Goal: Task Accomplishment & Management: Manage account settings

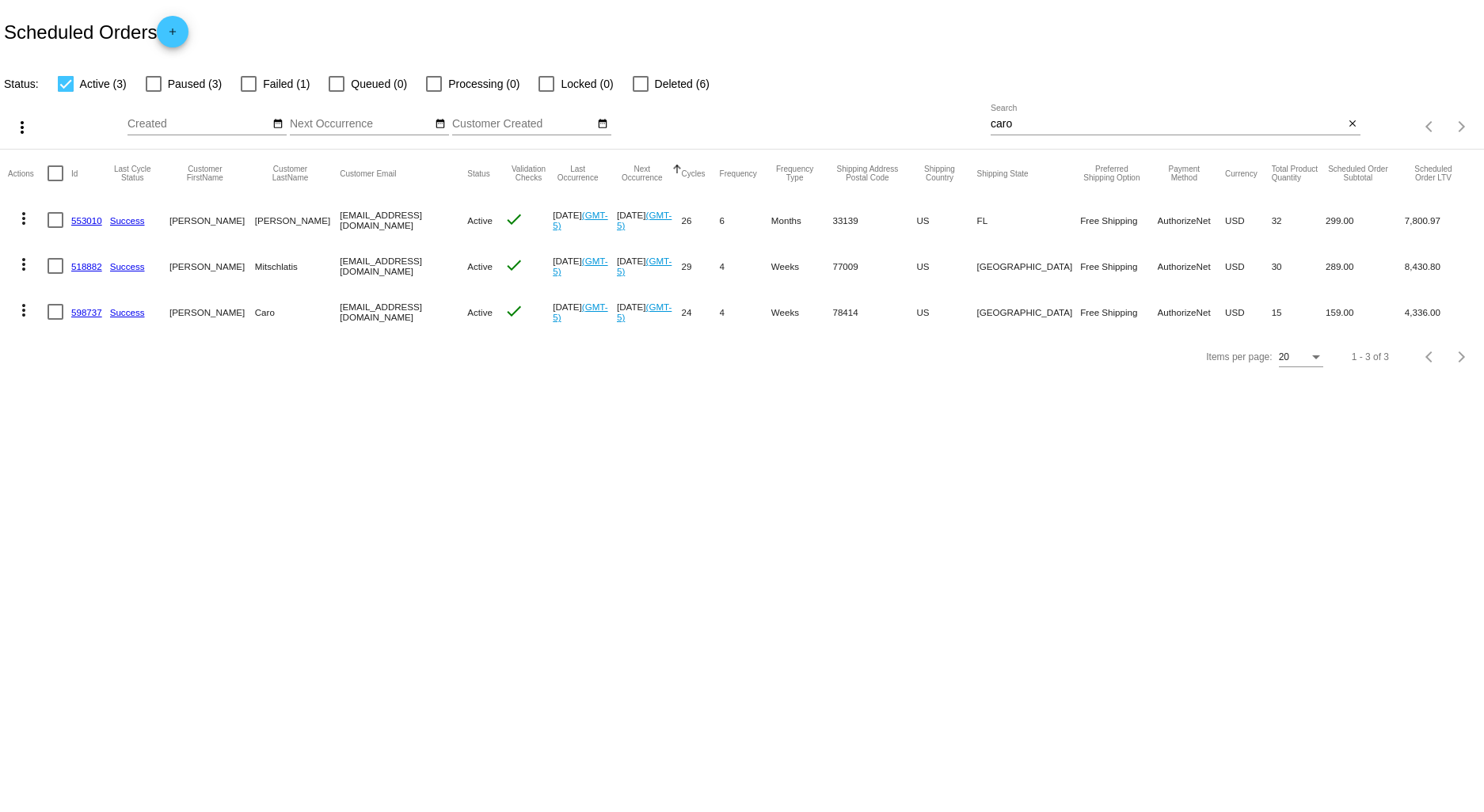
drag, startPoint x: 1022, startPoint y: 122, endPoint x: 932, endPoint y: 128, distance: 90.2
click at [935, 129] on div "more_vert Aug Jan Feb Mar [DATE]" at bounding box center [742, 121] width 1484 height 56
type input "ping"
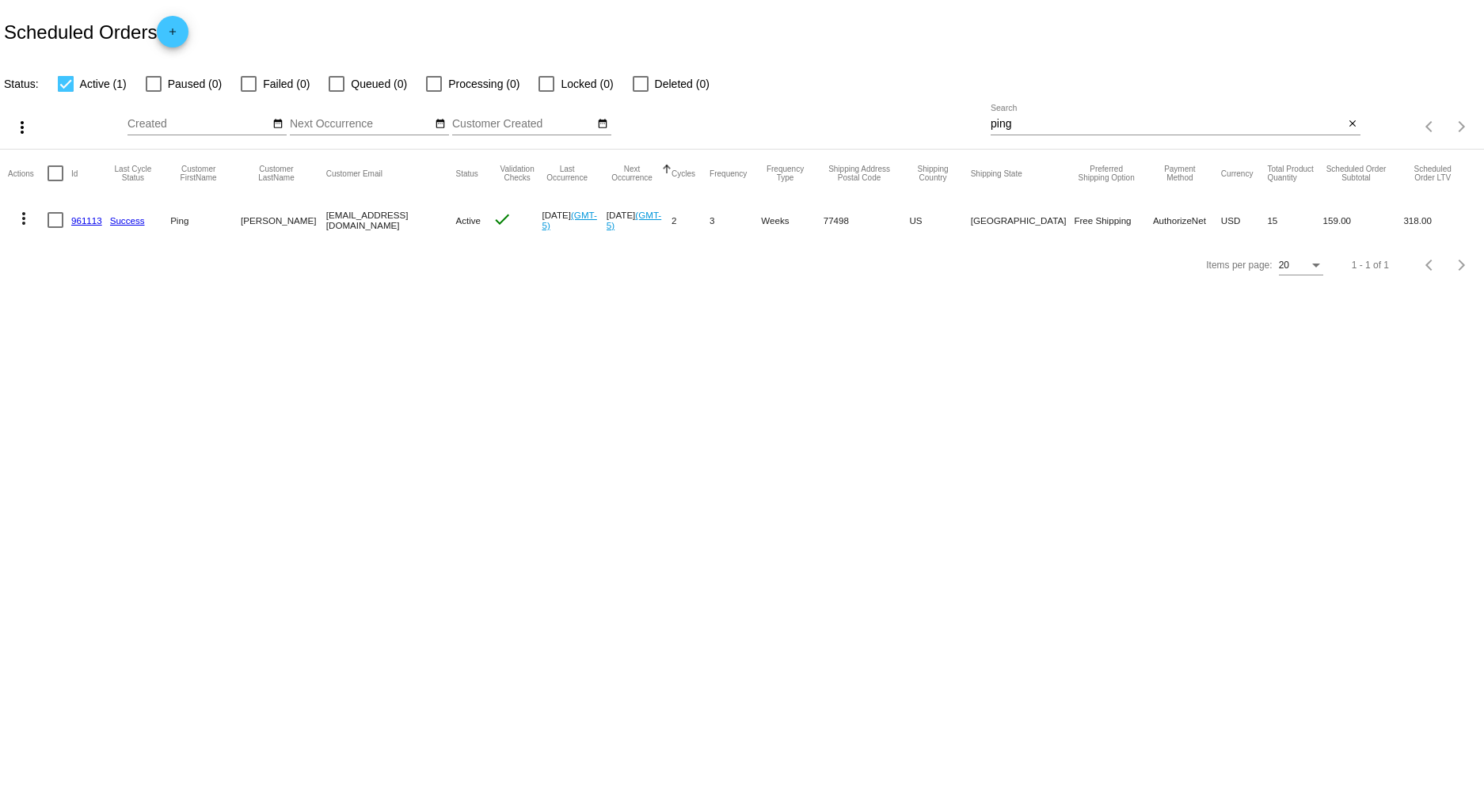
click at [82, 225] on link "961113" at bounding box center [87, 220] width 31 height 10
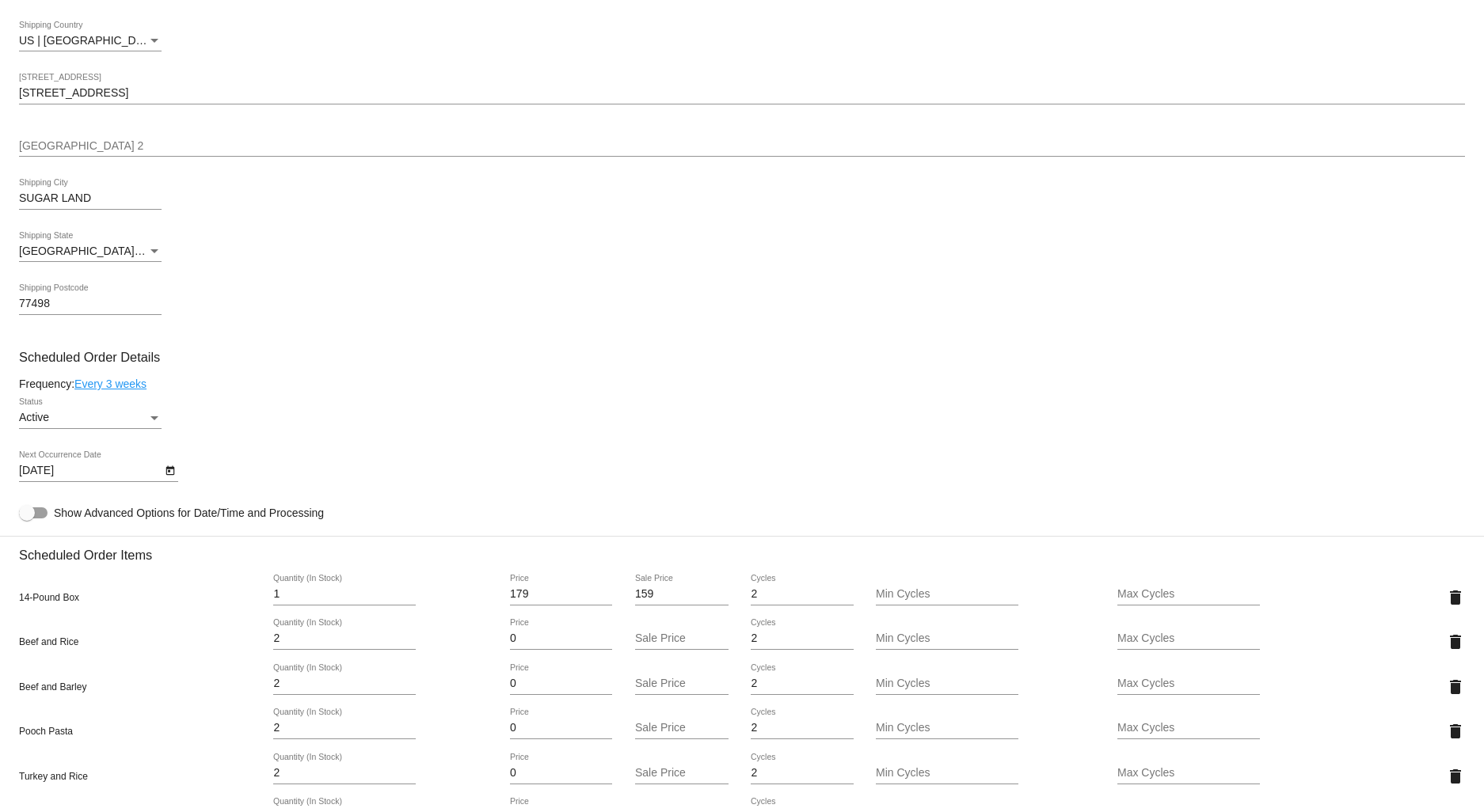
scroll to position [527, 0]
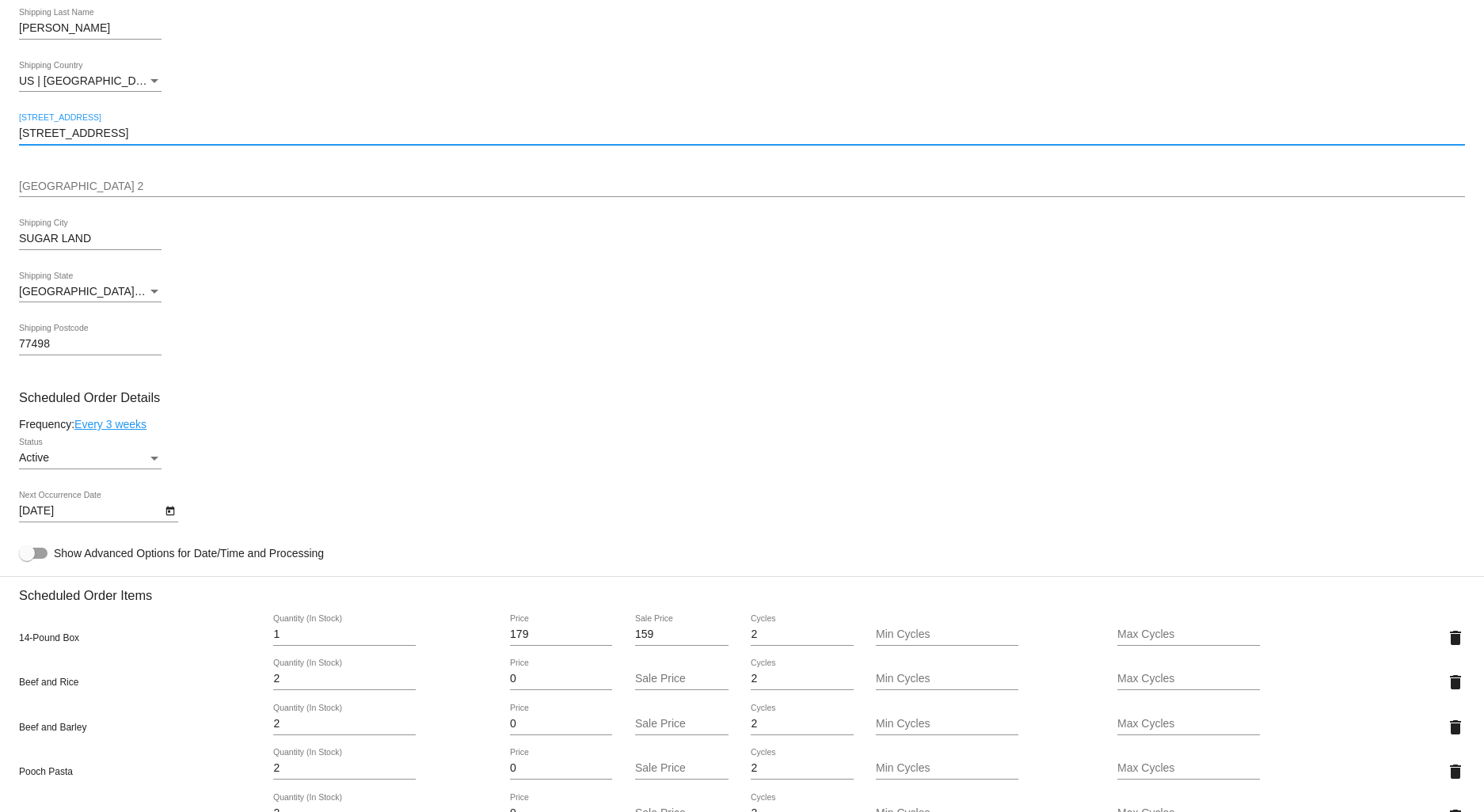
drag, startPoint x: 155, startPoint y: 134, endPoint x: -3, endPoint y: 133, distance: 158.0
click at [0, 133] on html "arrow_back Scheduled Order #961113 Active more_vert Last Processing Cycle ID: 9…" at bounding box center [742, 406] width 1484 height 812
paste input "[STREET_ADDRESS]"
type input "[STREET_ADDRESS]"
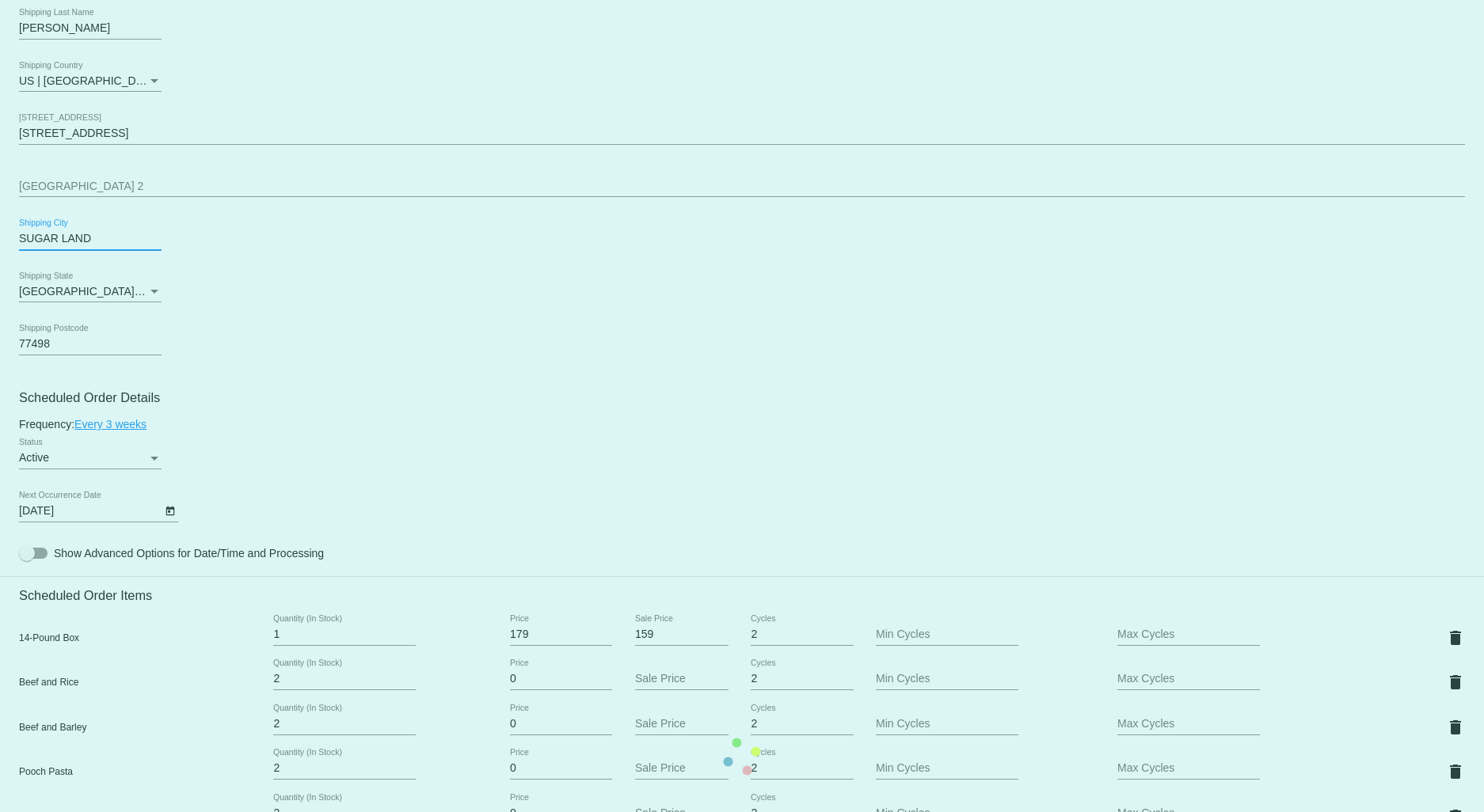
drag, startPoint x: 88, startPoint y: 243, endPoint x: -31, endPoint y: 246, distance: 119.0
click at [0, 246] on html "arrow_back Scheduled Order #961113 Active more_vert Last Processing Cycle ID: 9…" at bounding box center [742, 406] width 1484 height 812
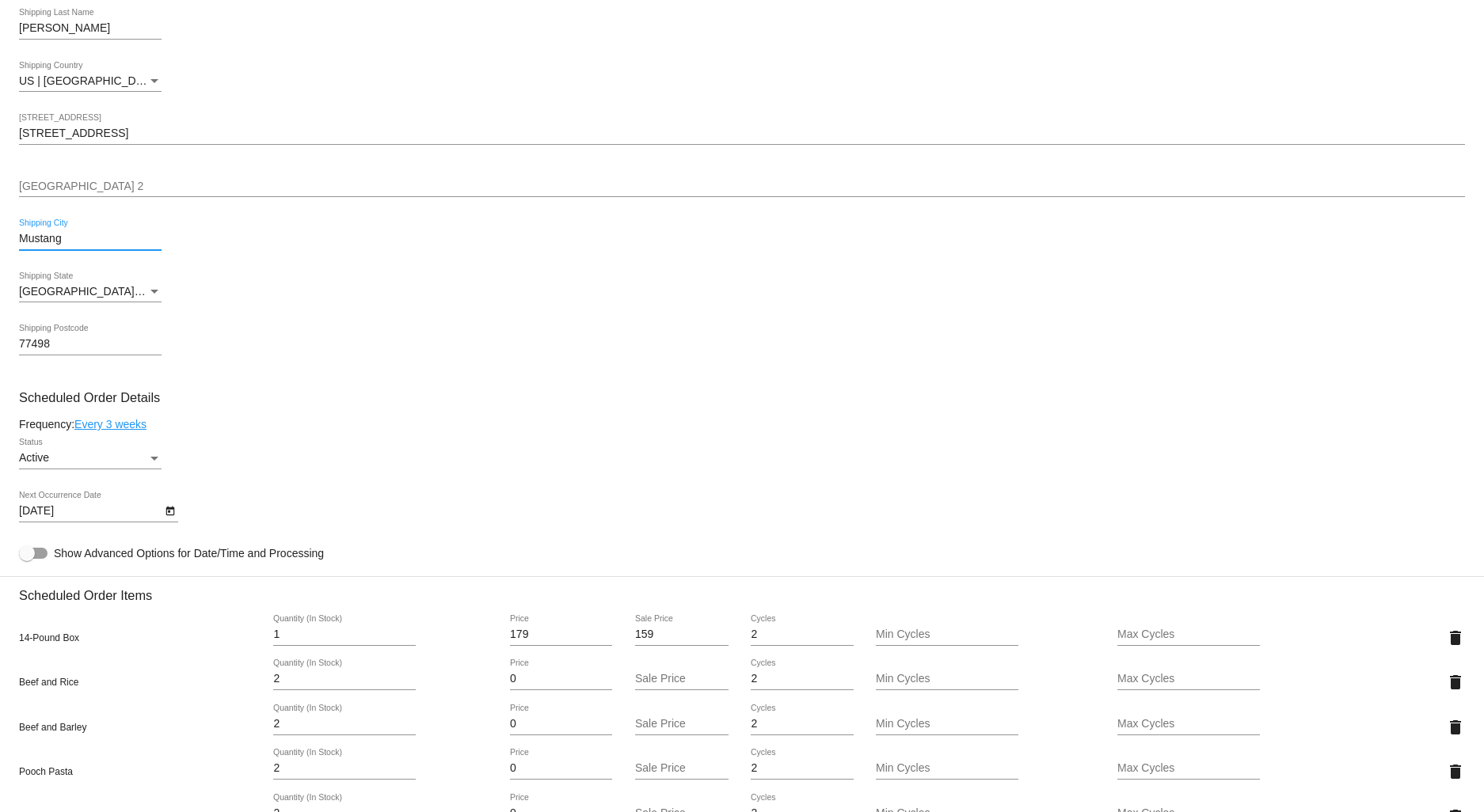
type input "Mustang"
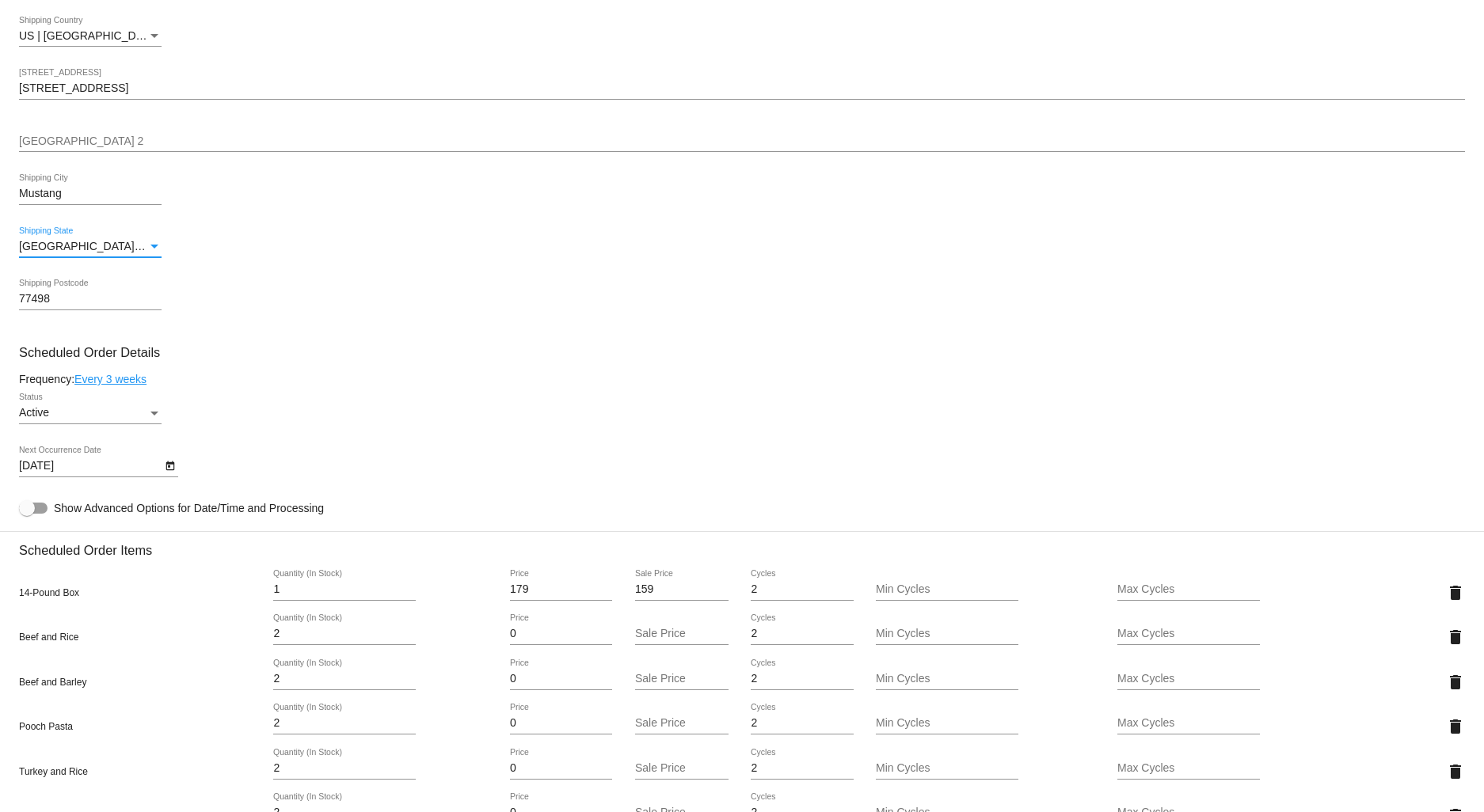
scroll to position [615, 0]
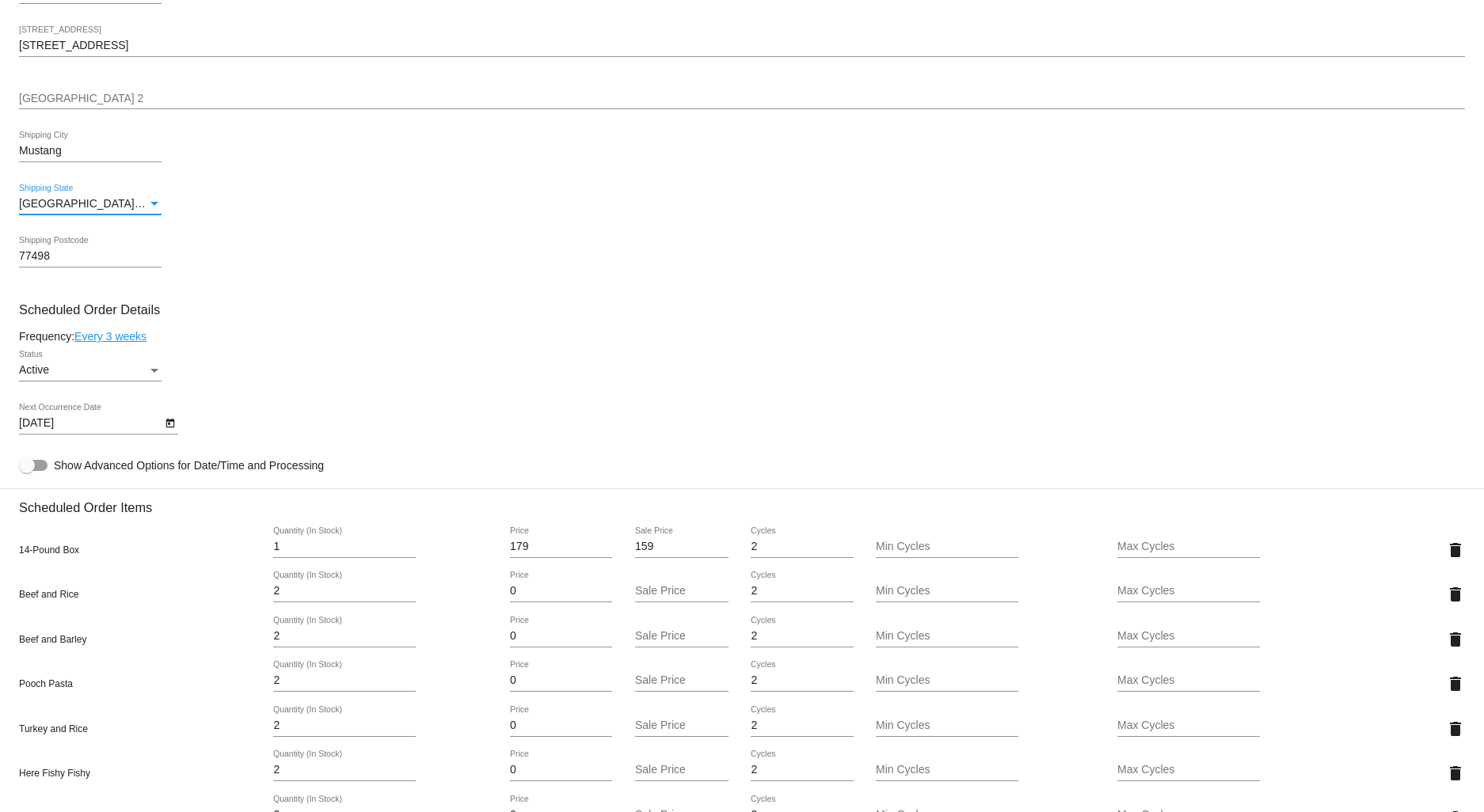
click at [36, 206] on span "[GEOGRAPHIC_DATA] | [US_STATE]" at bounding box center [112, 203] width 186 height 13
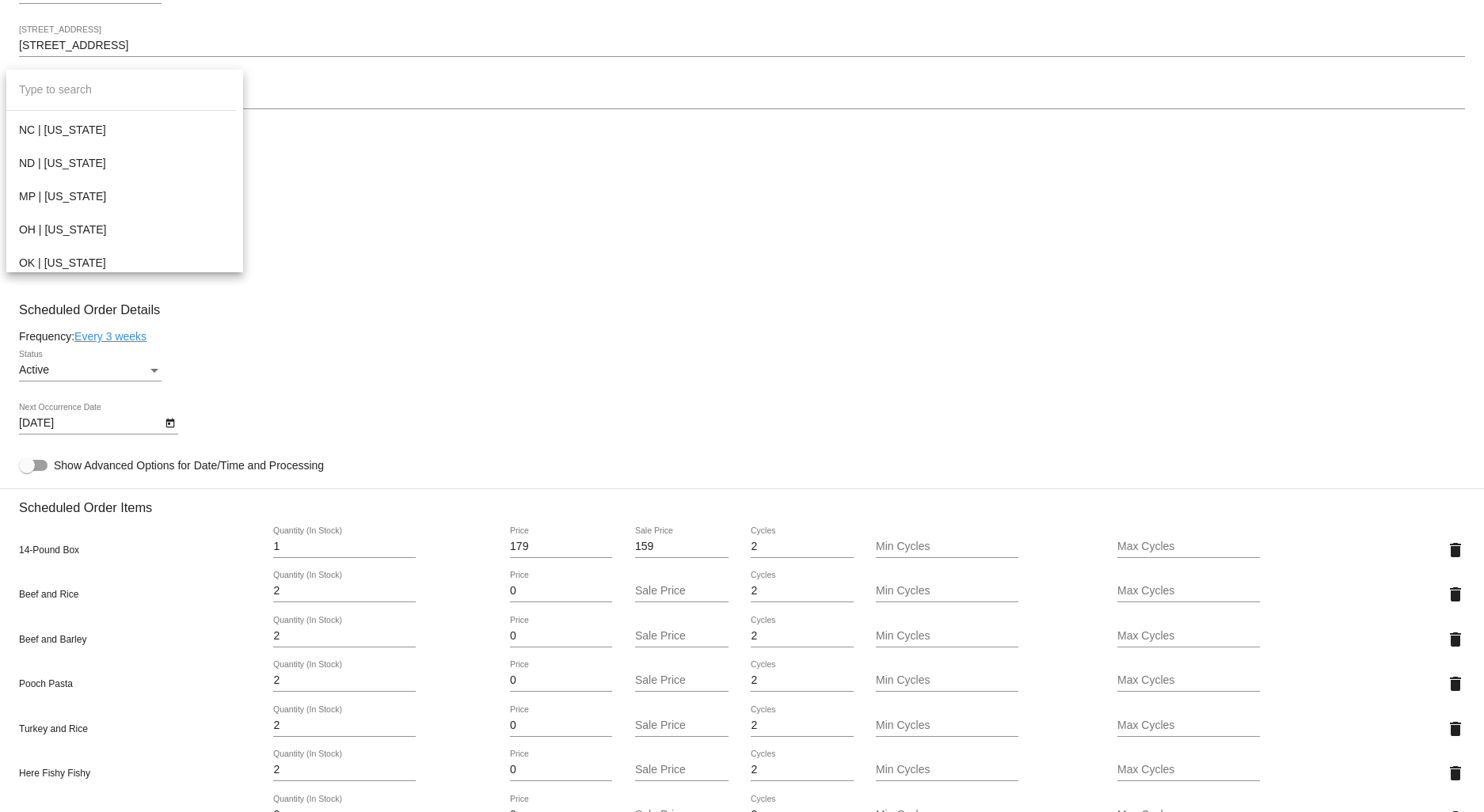
scroll to position [1358, 0]
click at [74, 264] on span "OK | [US_STATE]" at bounding box center [124, 261] width 211 height 34
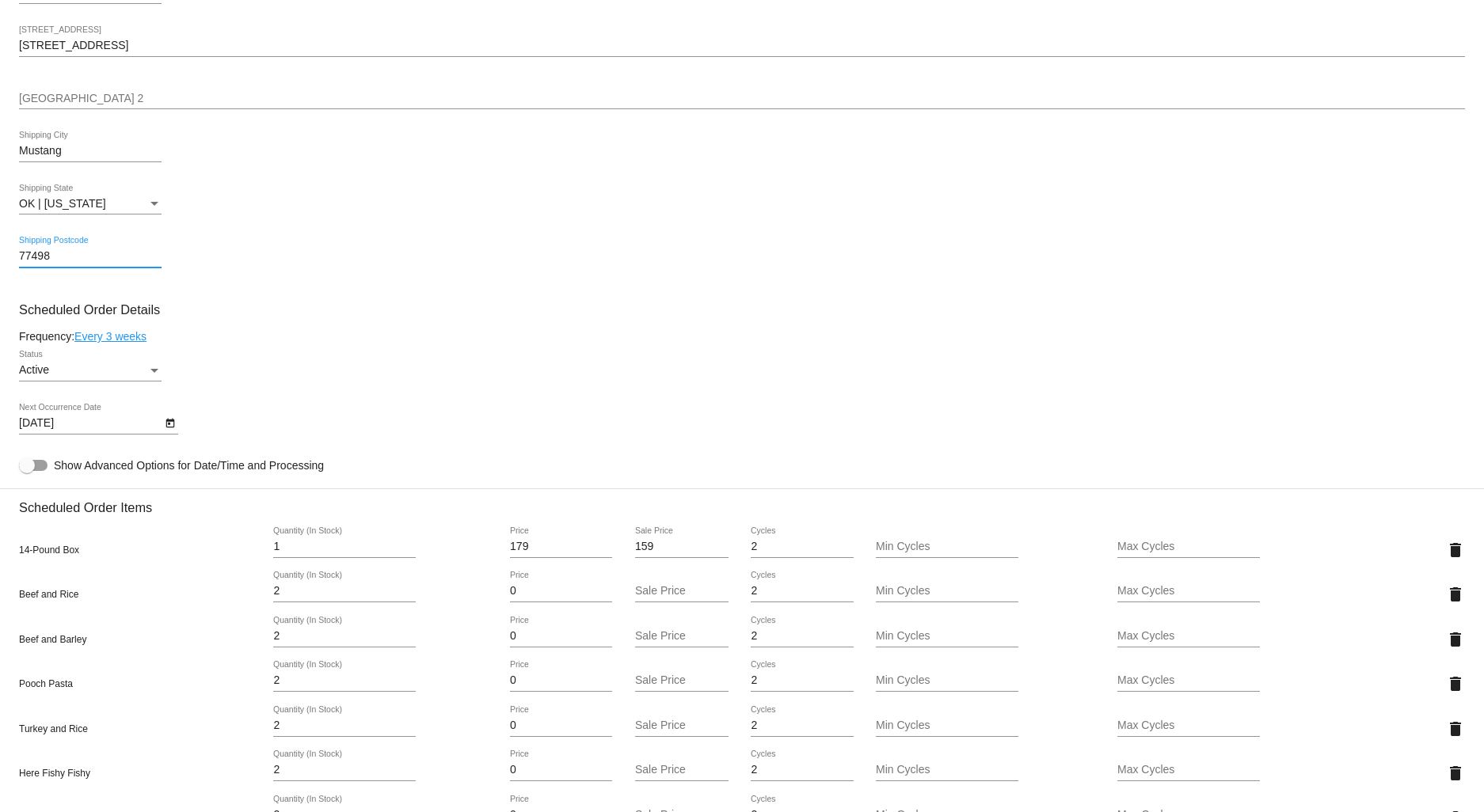
drag, startPoint x: 45, startPoint y: 263, endPoint x: -48, endPoint y: 264, distance: 93.0
click at [0, 264] on html "arrow_back Scheduled Order #961113 Active more_vert Last Processing Cycle ID: 9…" at bounding box center [742, 406] width 1484 height 812
type input "73064"
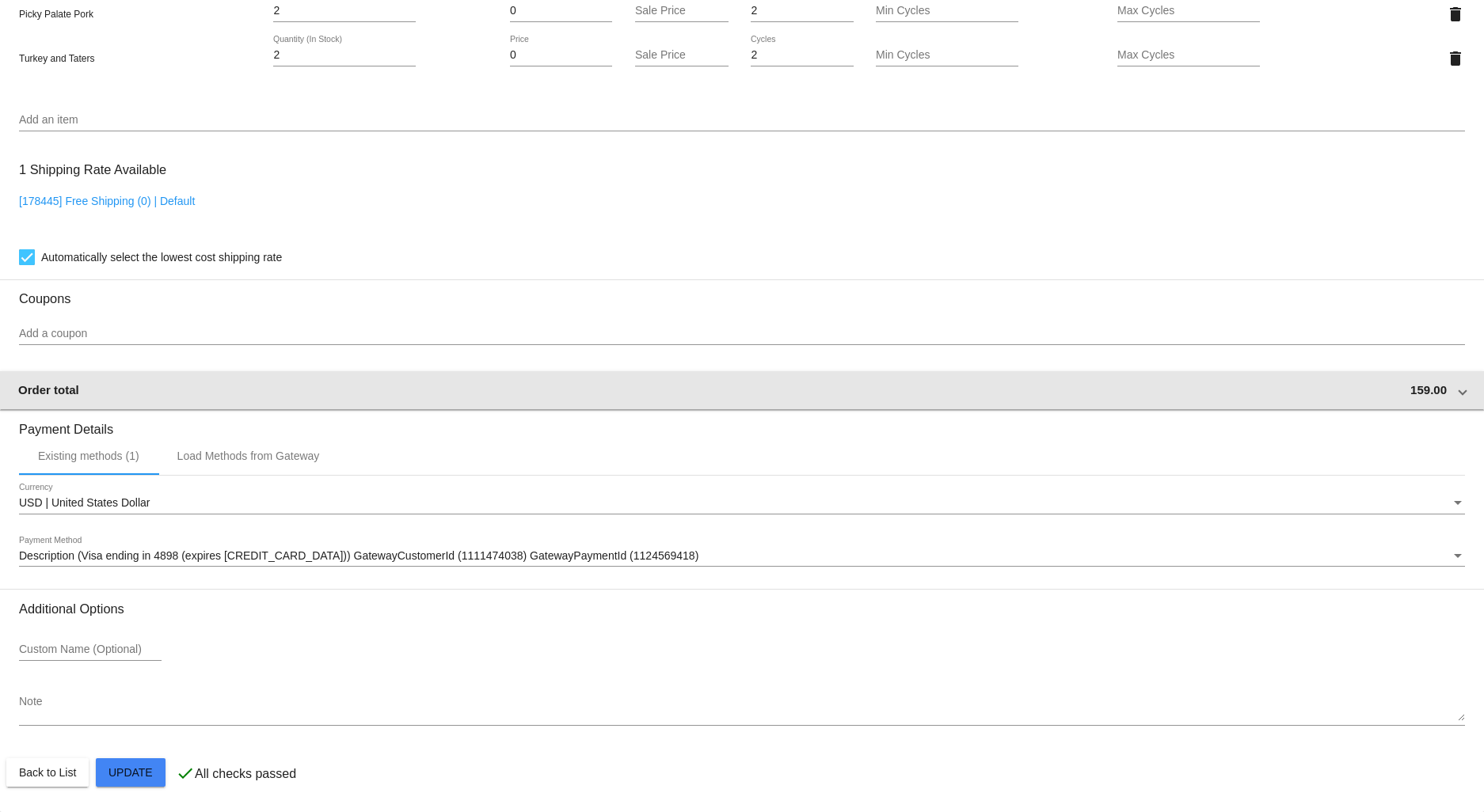
scroll to position [1430, 0]
